Goal: Task Accomplishment & Management: Use online tool/utility

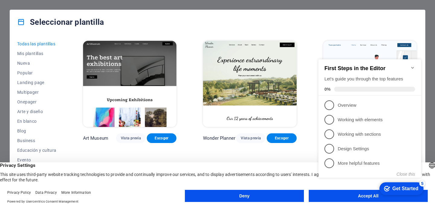
scroll to position [142, 0]
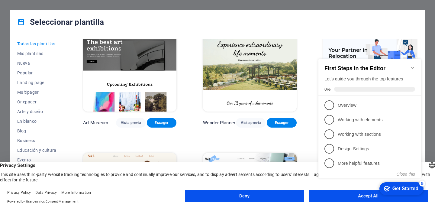
click at [413, 67] on icon "Minimize checklist" at bounding box center [412, 68] width 3 height 2
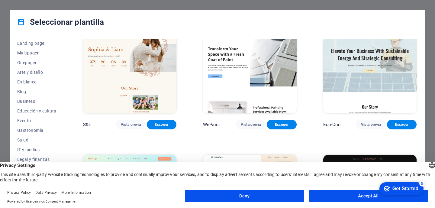
scroll to position [84, 0]
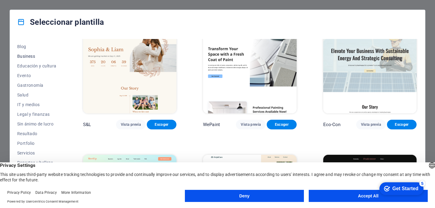
click at [26, 57] on span "Business" at bounding box center [36, 56] width 39 height 5
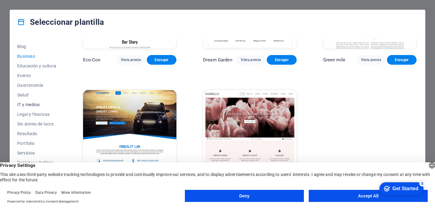
scroll to position [90, 0]
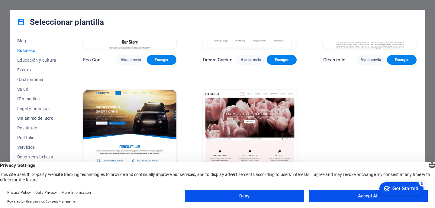
click at [29, 118] on span "Sin ánimo de lucro" at bounding box center [36, 118] width 39 height 5
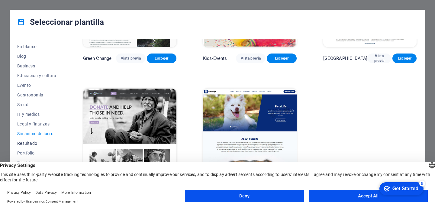
scroll to position [71, 0]
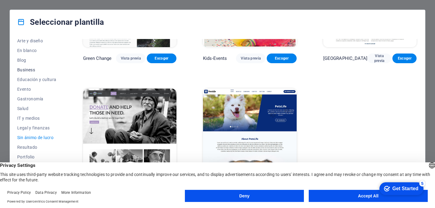
click at [27, 66] on button "Business" at bounding box center [36, 70] width 39 height 10
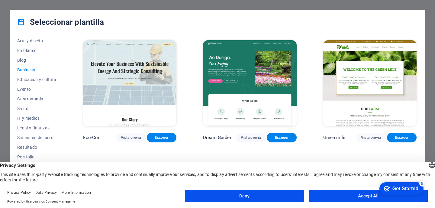
scroll to position [78, 0]
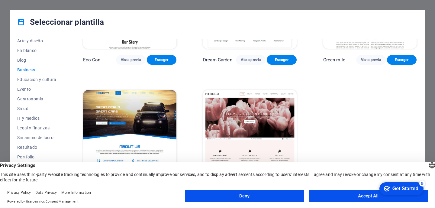
click at [130, 126] on img at bounding box center [129, 133] width 93 height 86
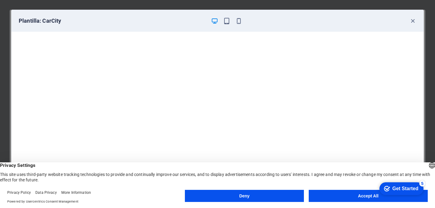
click at [365, 195] on button "Accept All" at bounding box center [368, 196] width 119 height 12
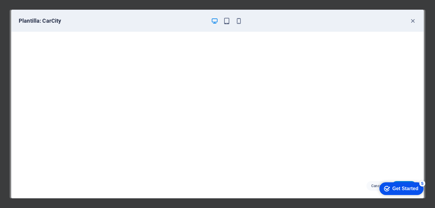
click at [393, 188] on div "Get Started" at bounding box center [406, 188] width 26 height 5
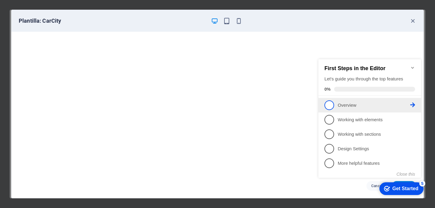
click at [329, 106] on span "1" at bounding box center [330, 105] width 10 height 10
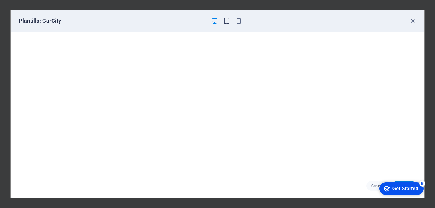
click at [227, 20] on icon "button" at bounding box center [226, 21] width 7 height 7
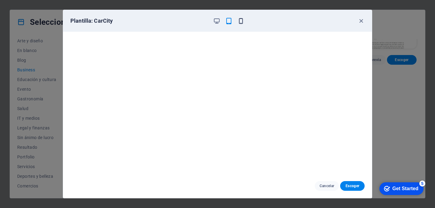
click at [240, 20] on icon "button" at bounding box center [241, 21] width 7 height 7
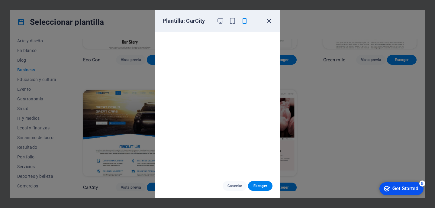
click at [269, 20] on icon "button" at bounding box center [269, 21] width 7 height 7
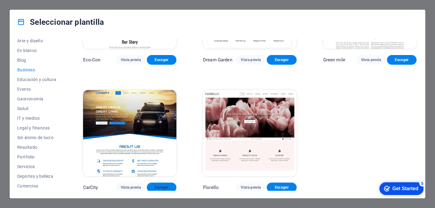
click at [161, 186] on span "Escoger" at bounding box center [162, 187] width 20 height 5
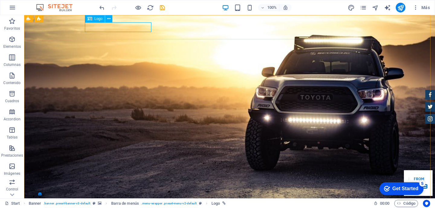
click at [100, 20] on span "Logo" at bounding box center [99, 19] width 8 height 4
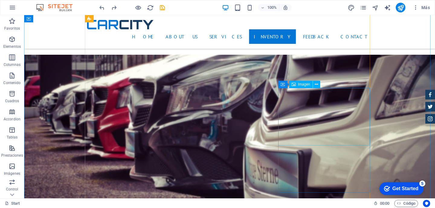
scroll to position [1519, 0]
